Goal: Task Accomplishment & Management: Manage account settings

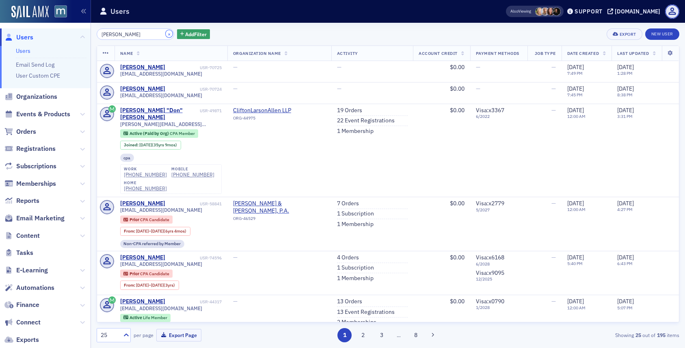
click at [166, 34] on button "×" at bounding box center [169, 33] width 7 height 7
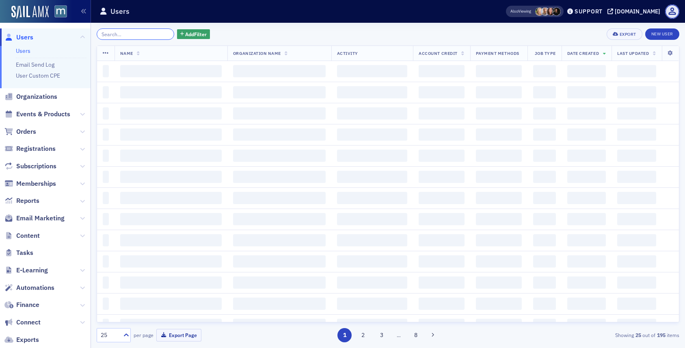
click at [147, 34] on input "search" at bounding box center [136, 33] width 78 height 11
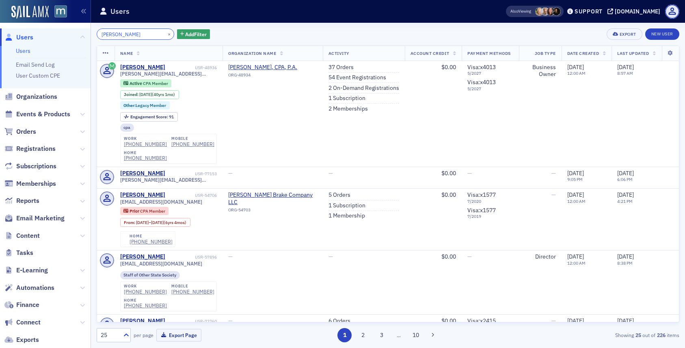
type input "[PERSON_NAME]"
click at [338, 80] on link "54 Event Registrations" at bounding box center [358, 77] width 58 height 7
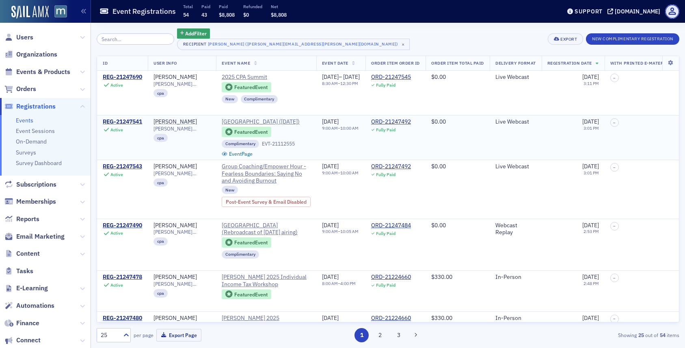
click at [121, 120] on div "REG-21247541" at bounding box center [122, 121] width 39 height 7
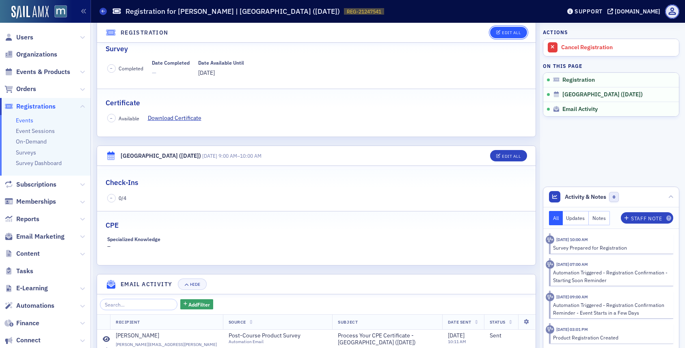
click at [508, 34] on div "Edit All" at bounding box center [511, 32] width 19 height 4
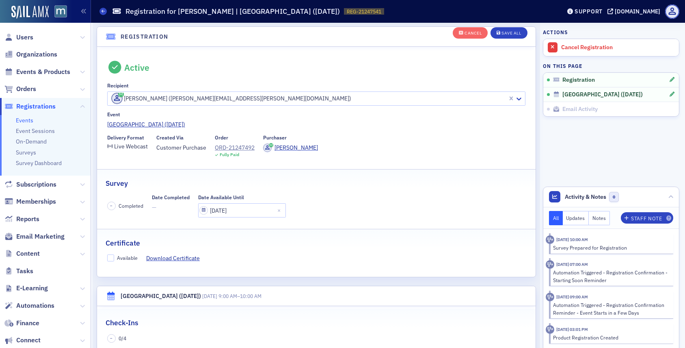
scroll to position [22, 0]
click at [108, 260] on input "Available" at bounding box center [110, 258] width 7 height 7
checkbox input "true"
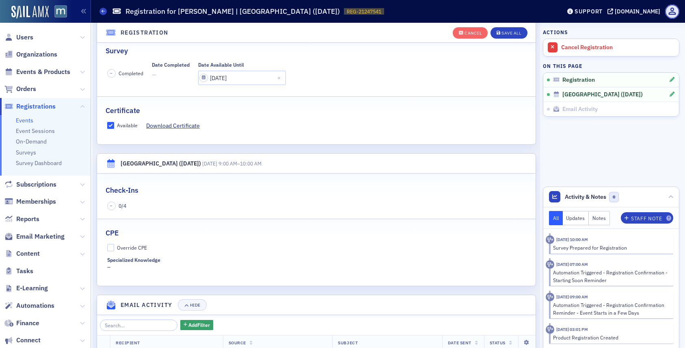
scroll to position [158, 0]
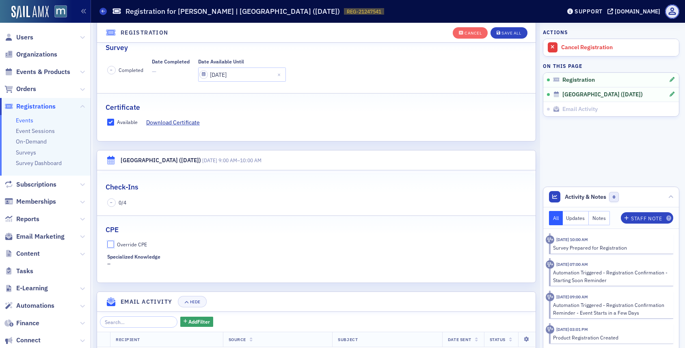
click at [110, 246] on input "Override CPE" at bounding box center [110, 244] width 7 height 7
checkbox input "true"
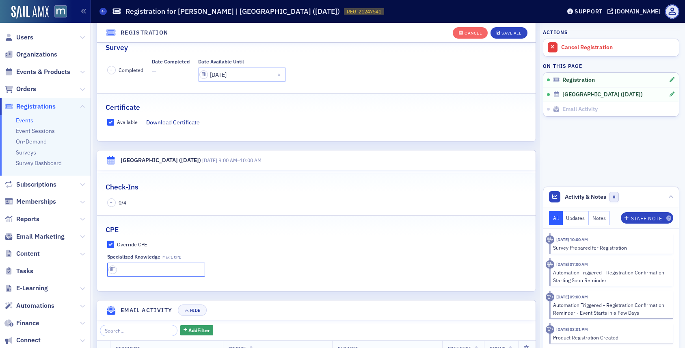
click at [126, 268] on input "text" at bounding box center [156, 269] width 98 height 14
type input "1 CPE"
click at [513, 33] on div "Save All" at bounding box center [512, 33] width 20 height 4
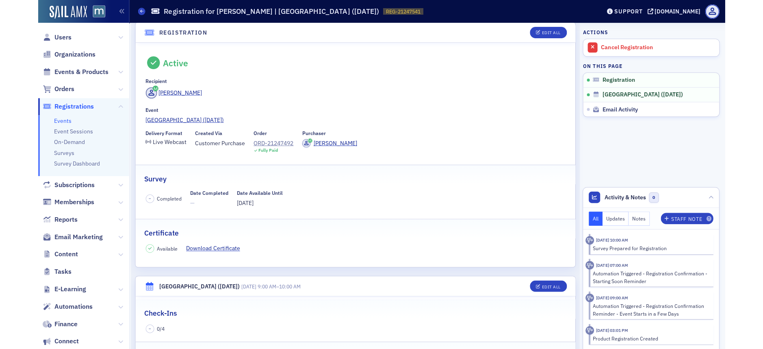
scroll to position [0, 0]
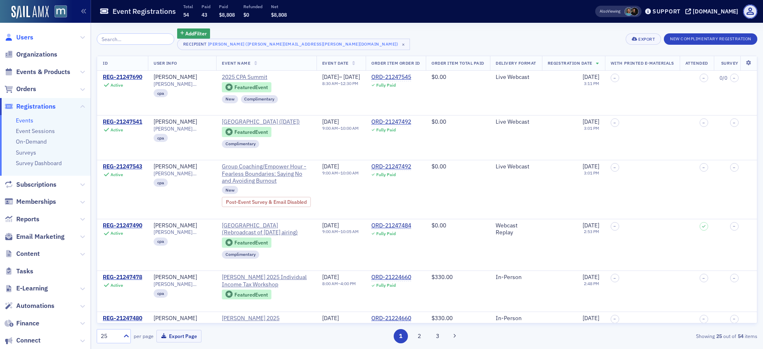
click at [24, 39] on span "Users" at bounding box center [24, 37] width 17 height 9
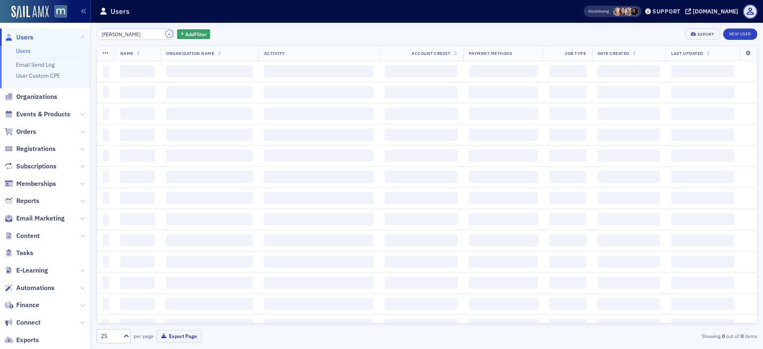
drag, startPoint x: 157, startPoint y: 34, endPoint x: 138, endPoint y: 35, distance: 19.1
click at [166, 34] on button "×" at bounding box center [169, 33] width 7 height 7
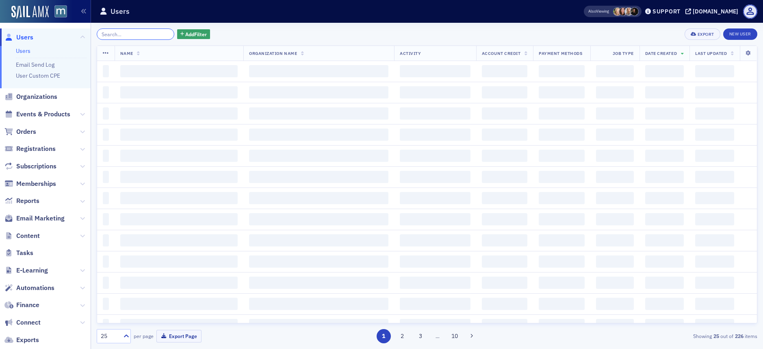
click at [138, 35] on input "search" at bounding box center [136, 33] width 78 height 11
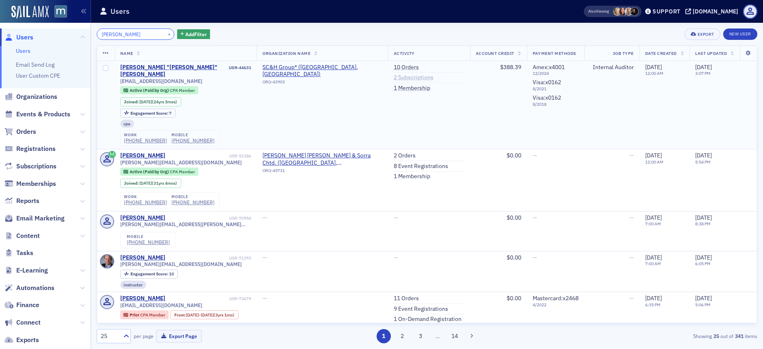
type input "[PERSON_NAME]"
click at [399, 79] on link "2 Subscriptions" at bounding box center [414, 77] width 40 height 7
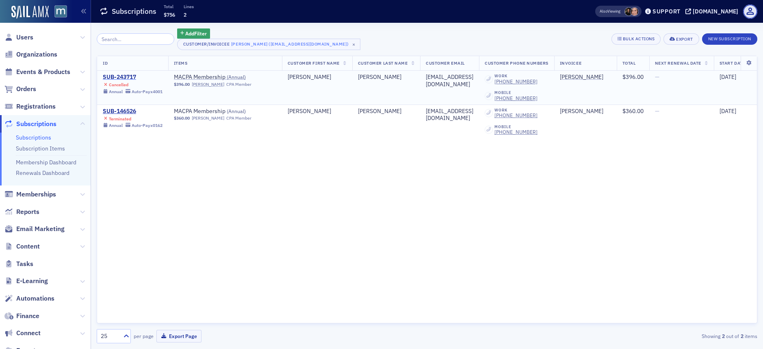
click at [128, 80] on div "SUB-243717" at bounding box center [133, 77] width 60 height 7
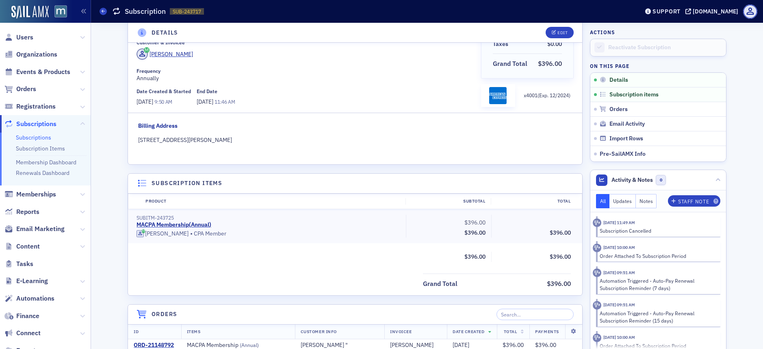
scroll to position [249, 0]
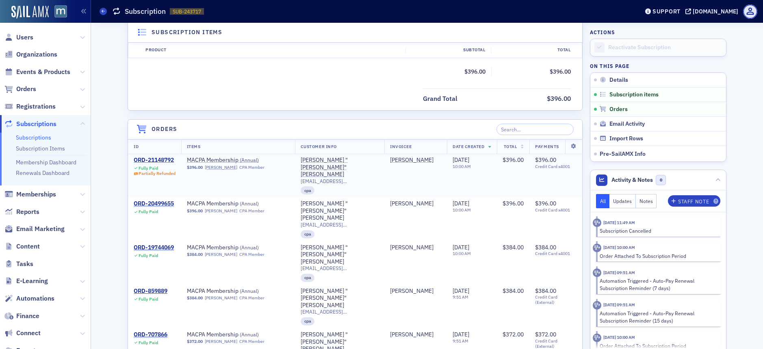
click at [161, 158] on div "ORD-21148792" at bounding box center [155, 159] width 42 height 7
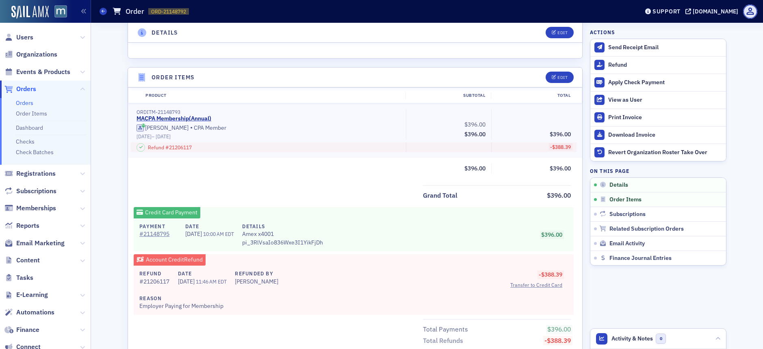
scroll to position [248, 0]
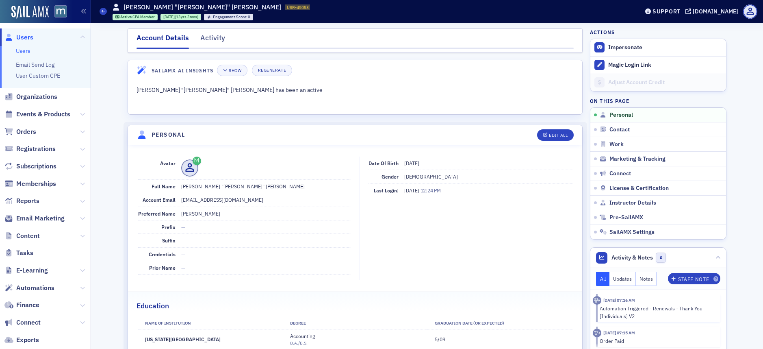
click at [29, 37] on span "Users" at bounding box center [24, 37] width 17 height 9
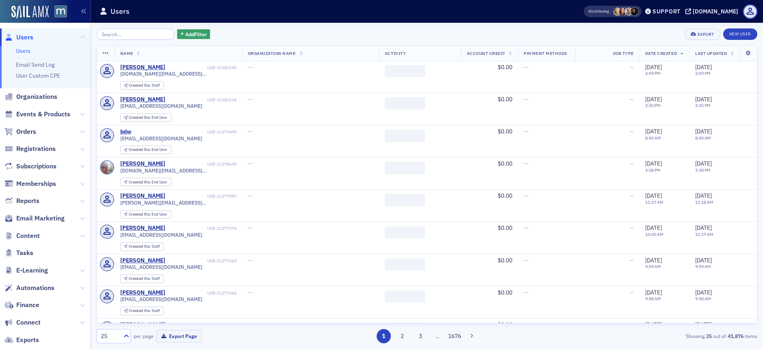
click at [145, 34] on input "search" at bounding box center [136, 33] width 78 height 11
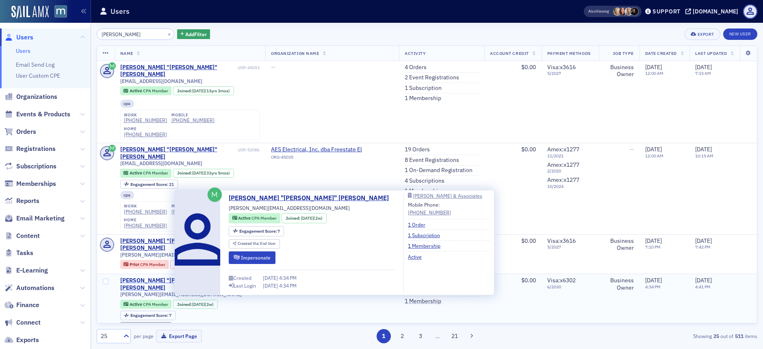
type input "tim miller"
click at [165, 277] on div "Timothy "Tim" Miller" at bounding box center [174, 284] width 108 height 14
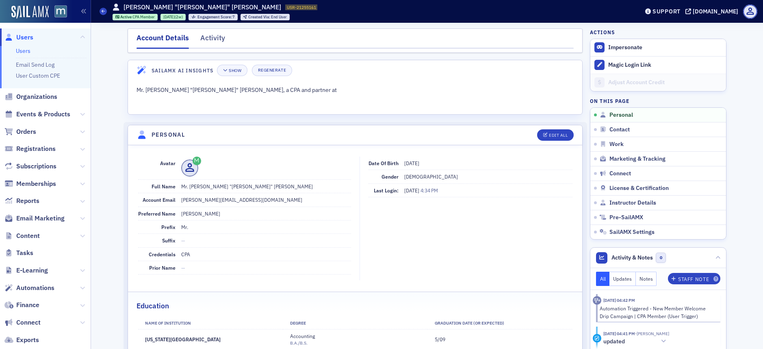
click at [31, 35] on span "Users" at bounding box center [24, 37] width 17 height 9
